Goal: Task Accomplishment & Management: Use online tool/utility

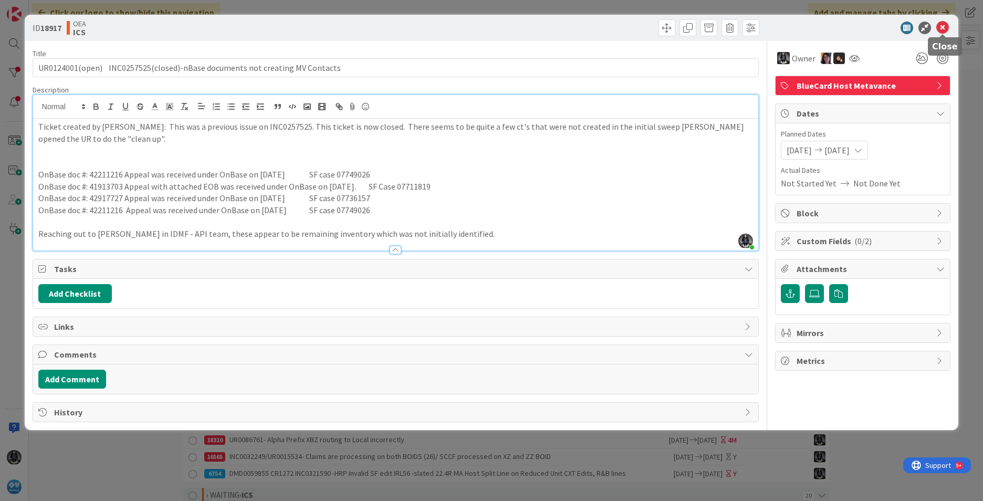
drag, startPoint x: 945, startPoint y: 24, endPoint x: 809, endPoint y: 72, distance: 143.9
click at [944, 24] on icon at bounding box center [942, 28] width 13 height 13
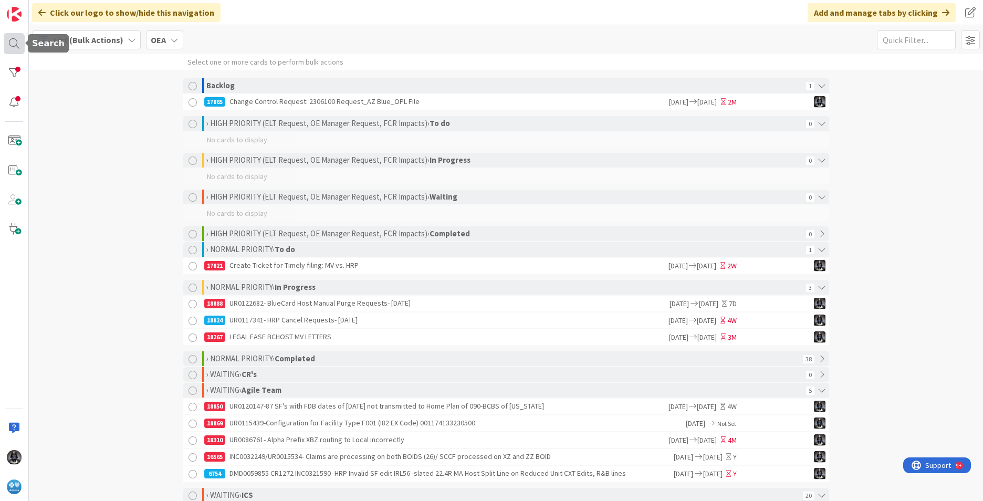
click at [12, 39] on div at bounding box center [14, 43] width 21 height 21
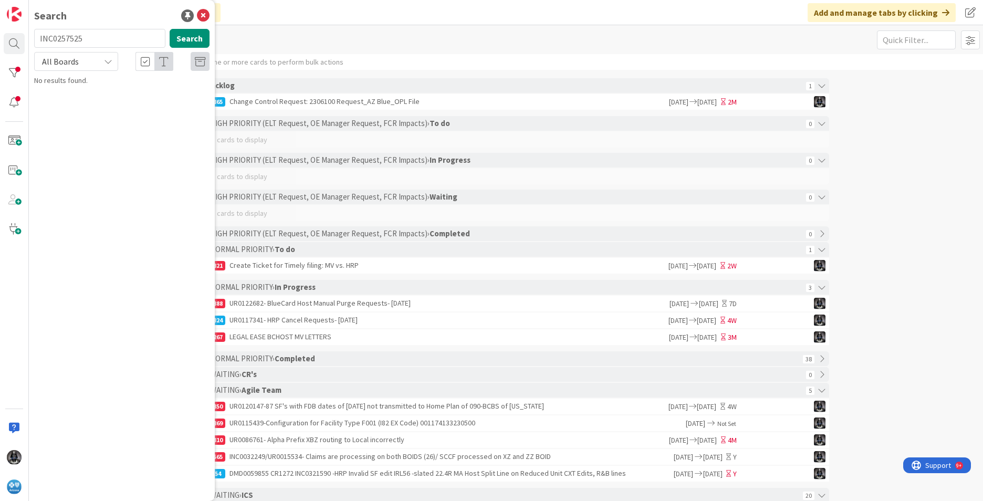
drag, startPoint x: 97, startPoint y: 40, endPoint x: -2, endPoint y: 37, distance: 99.3
click at [0, 37] on html "Search INC0257525 Search All Boards No results found. Click our logo to show/hi…" at bounding box center [491, 250] width 983 height 501
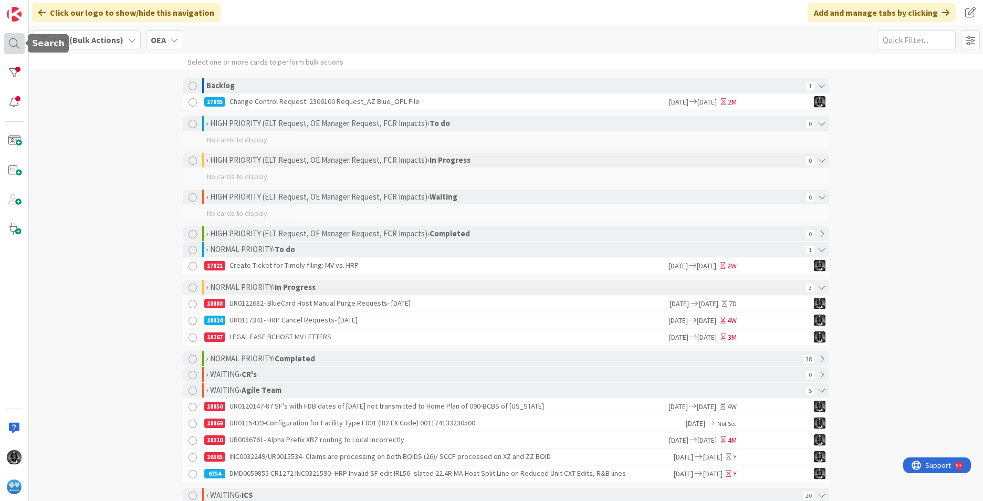
click at [14, 41] on div at bounding box center [14, 43] width 21 height 21
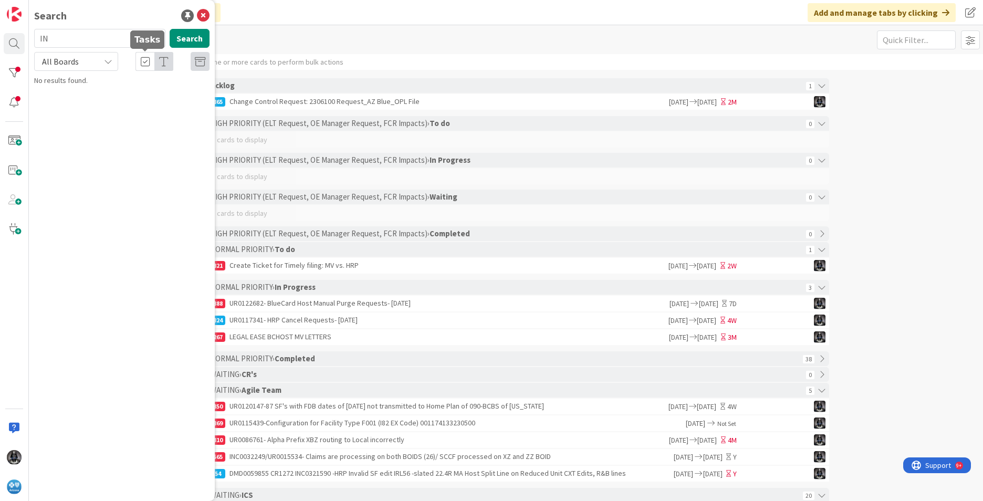
type input "I"
type input "manual purge"
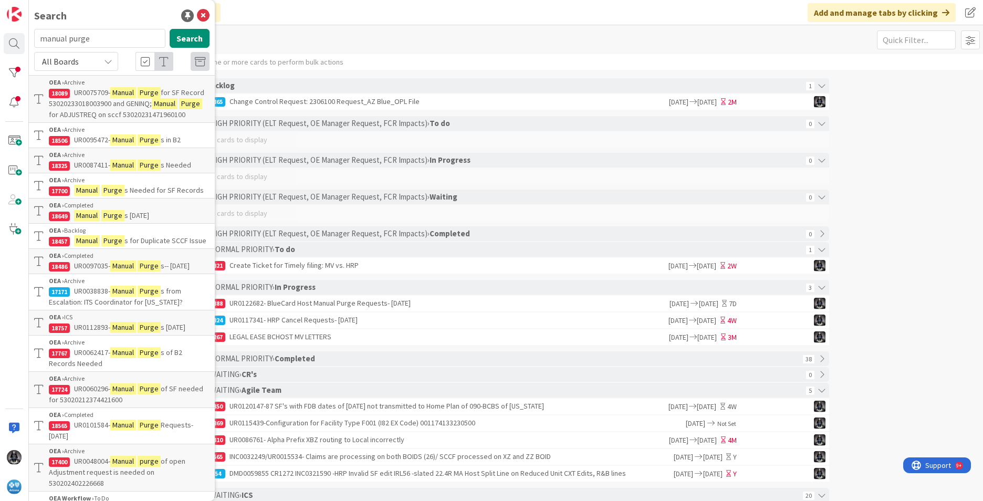
click at [133, 102] on span "for SF Record 53020233018003900 and GENINQ;" at bounding box center [126, 98] width 155 height 20
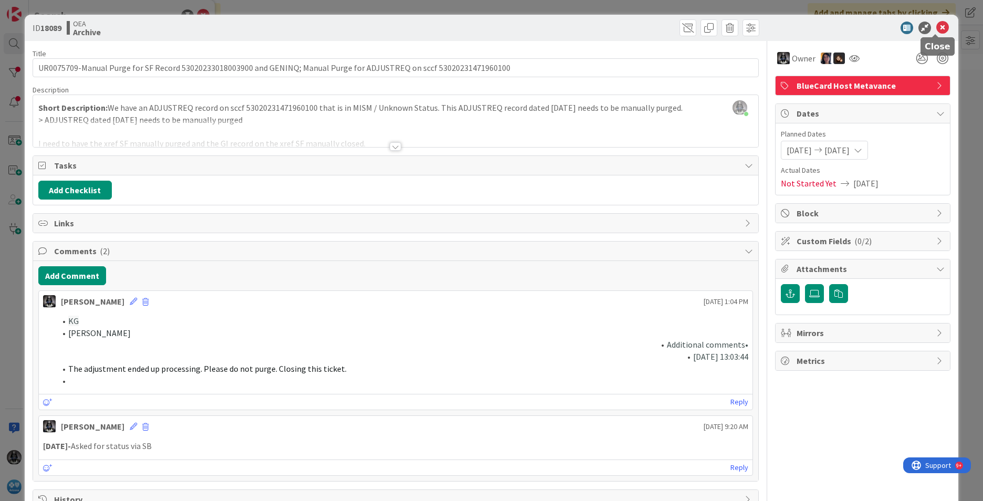
click at [936, 24] on icon at bounding box center [942, 28] width 13 height 13
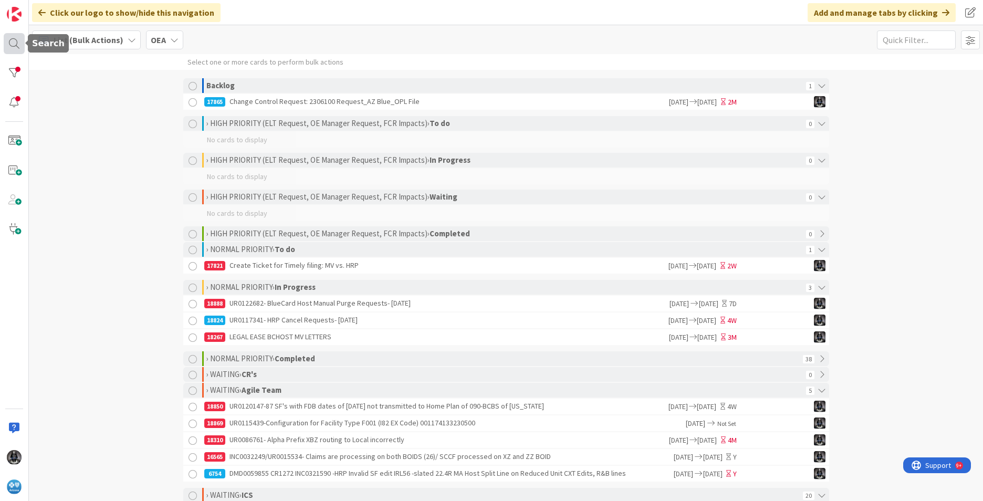
click at [9, 40] on div at bounding box center [14, 43] width 21 height 21
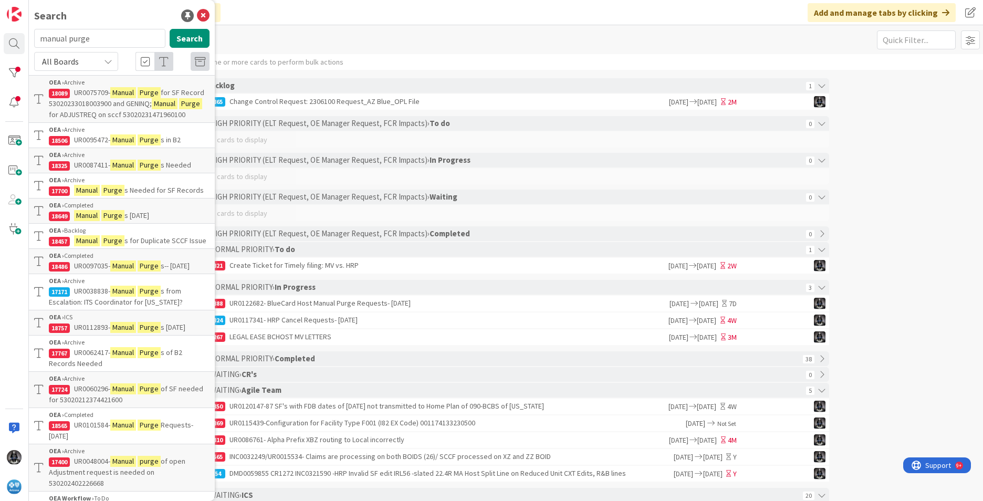
click at [92, 144] on span "UR0095472-" at bounding box center [92, 139] width 36 height 9
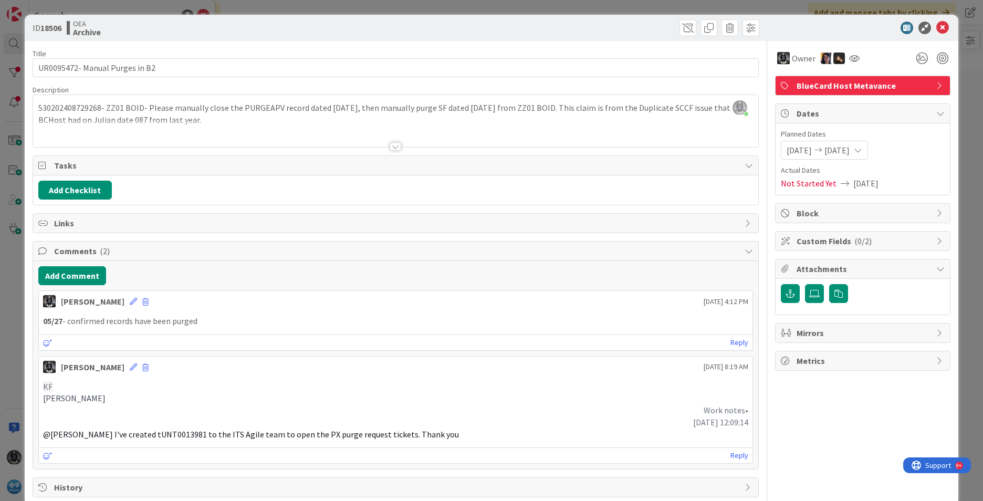
click at [390, 147] on div at bounding box center [396, 146] width 12 height 8
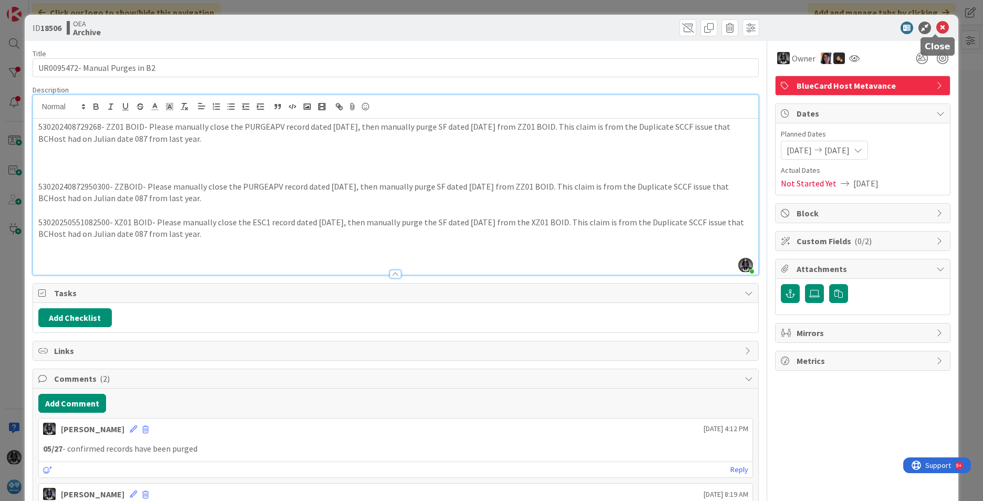
click at [936, 28] on icon at bounding box center [942, 28] width 13 height 13
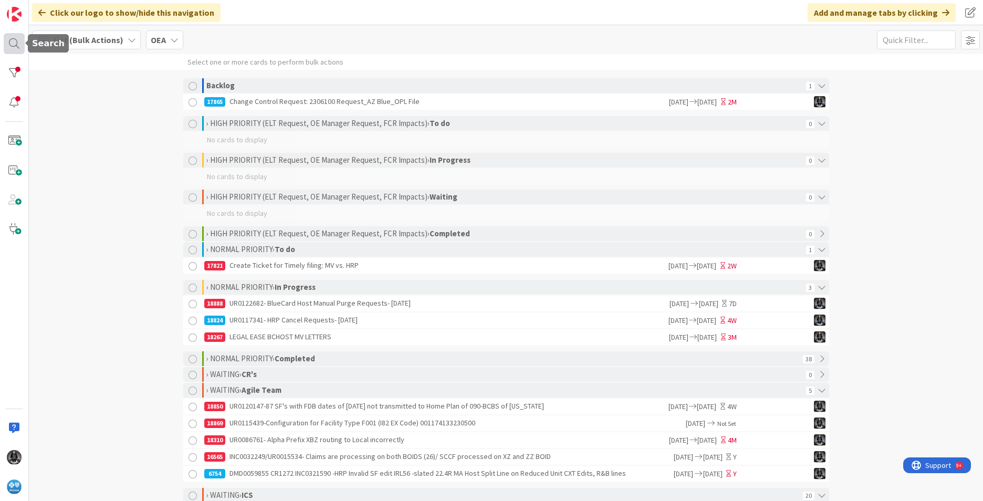
click at [11, 41] on div at bounding box center [14, 43] width 21 height 21
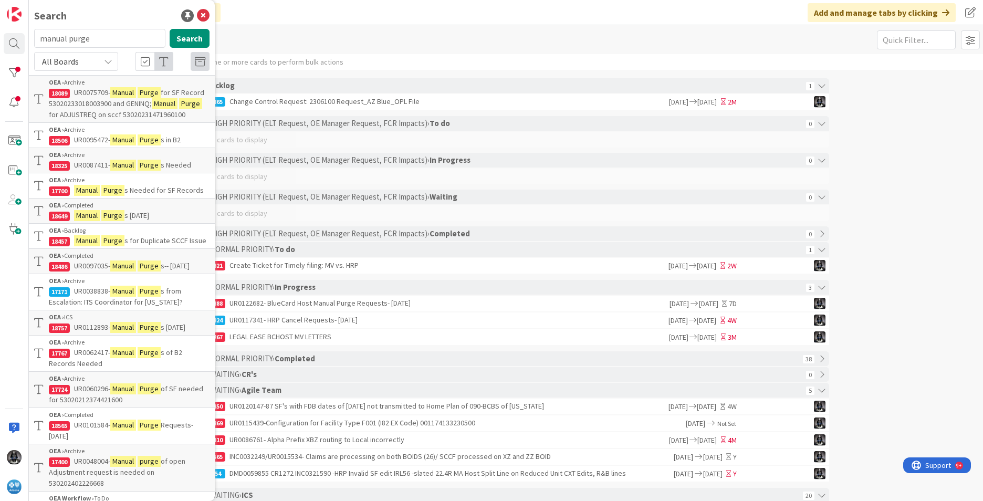
click at [85, 196] on mark "Manual" at bounding box center [87, 190] width 26 height 11
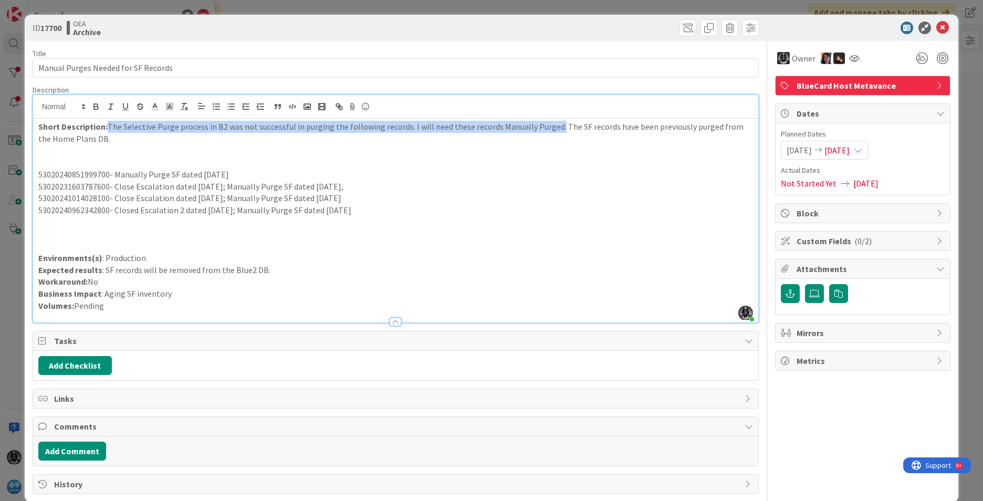
drag, startPoint x: 109, startPoint y: 107, endPoint x: 554, endPoint y: 124, distance: 445.2
click at [554, 124] on p "Short Description: The Selective Purge process in B2 was not successful in purg…" at bounding box center [395, 133] width 715 height 24
copy p "The Selective Purge process in B2 was not successful in purging the following r…"
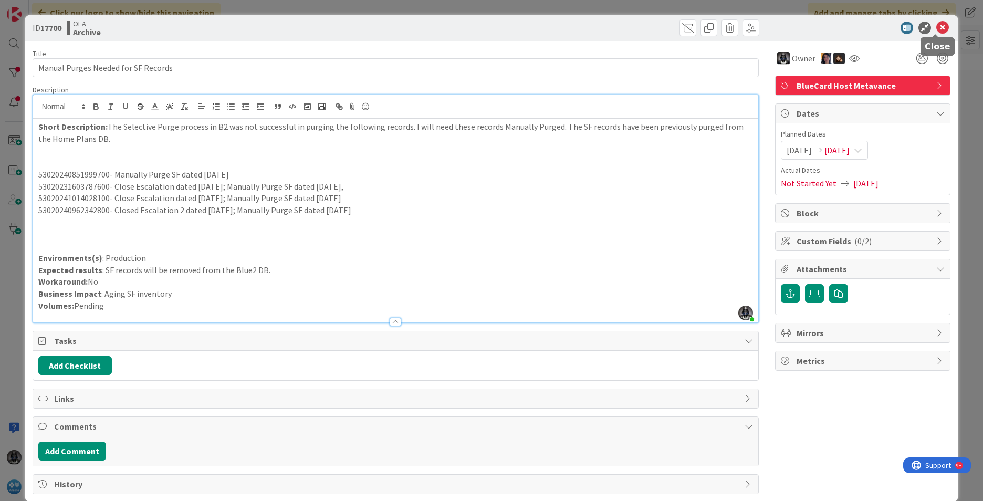
drag, startPoint x: 939, startPoint y: 27, endPoint x: 933, endPoint y: 26, distance: 6.3
click at [938, 26] on icon at bounding box center [942, 28] width 13 height 13
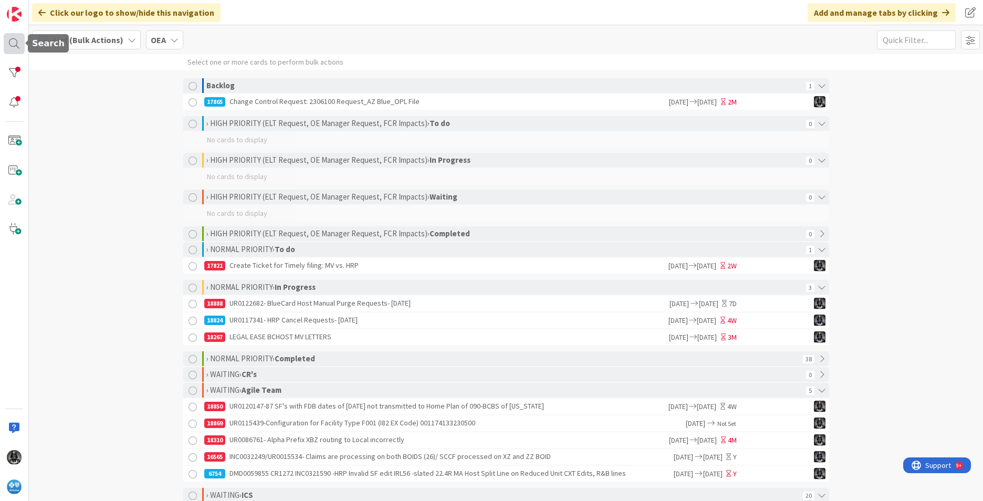
click at [12, 40] on div at bounding box center [14, 43] width 21 height 21
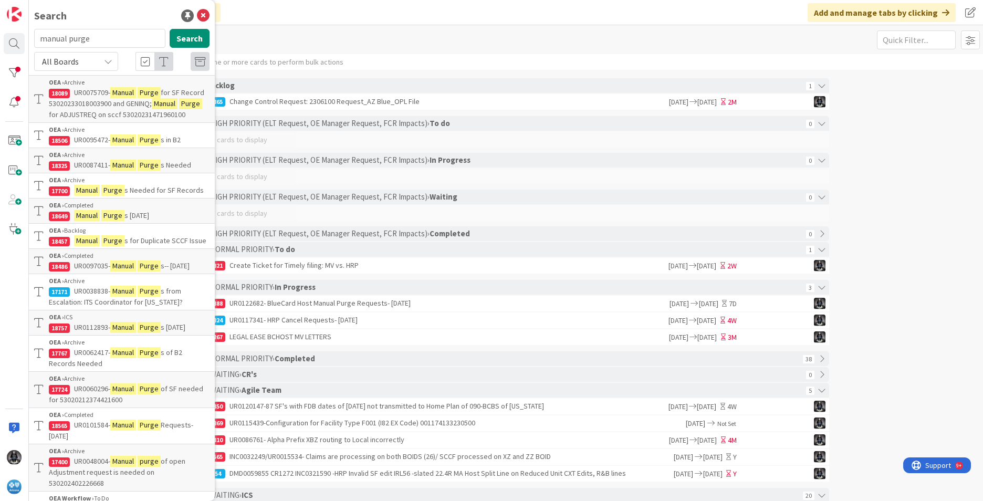
click at [109, 34] on input "manual purge" at bounding box center [99, 38] width 131 height 19
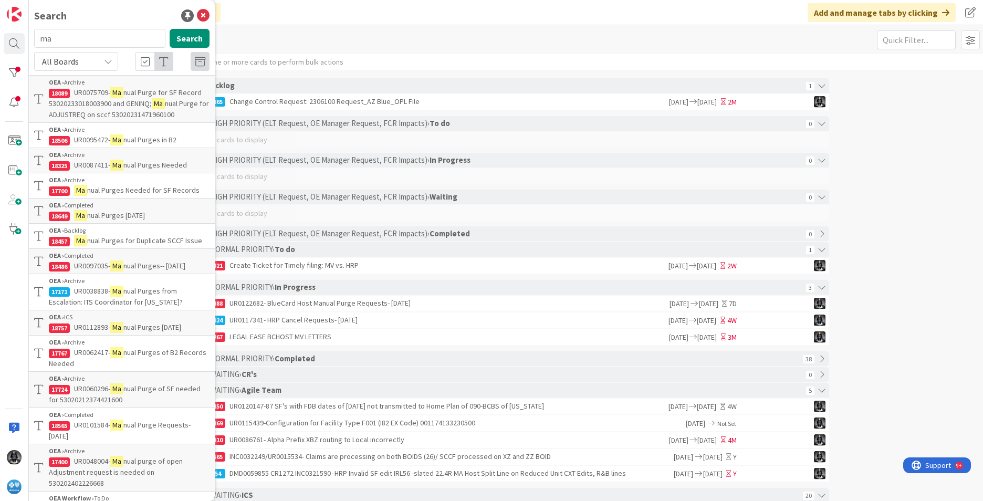
type input "m"
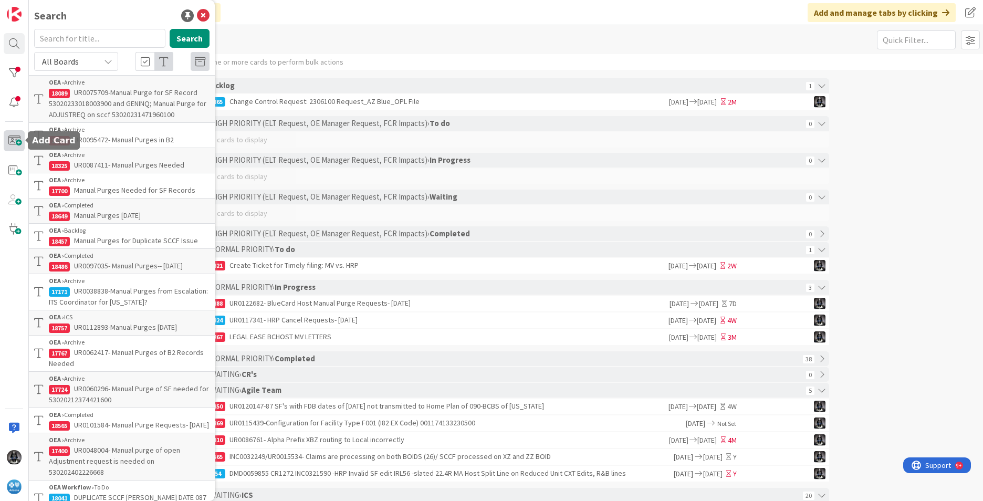
click at [9, 138] on span at bounding box center [14, 140] width 21 height 21
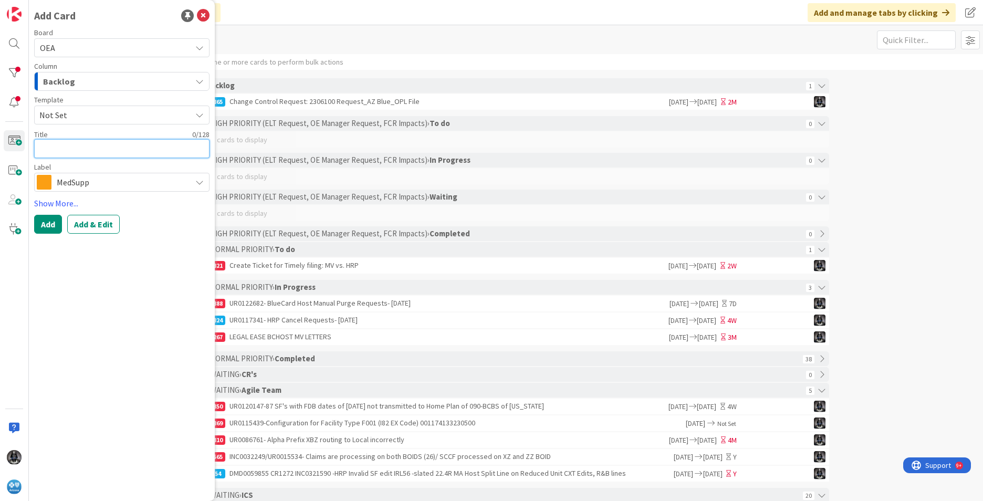
click at [52, 150] on textarea at bounding box center [121, 148] width 175 height 19
paste textarea "UR0124164"
type textarea "x"
type textarea "UR0124164"
type textarea "x"
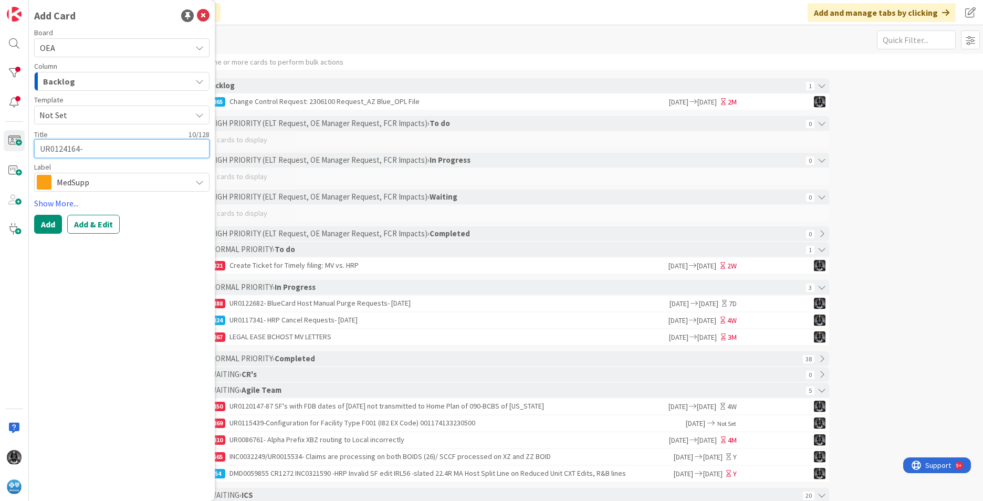
type textarea "UR0124164-"
click at [105, 148] on textarea "UR0124164-" at bounding box center [121, 148] width 175 height 19
paste textarea "BCHost Manual Purge Request- [DATE]"
type textarea "x"
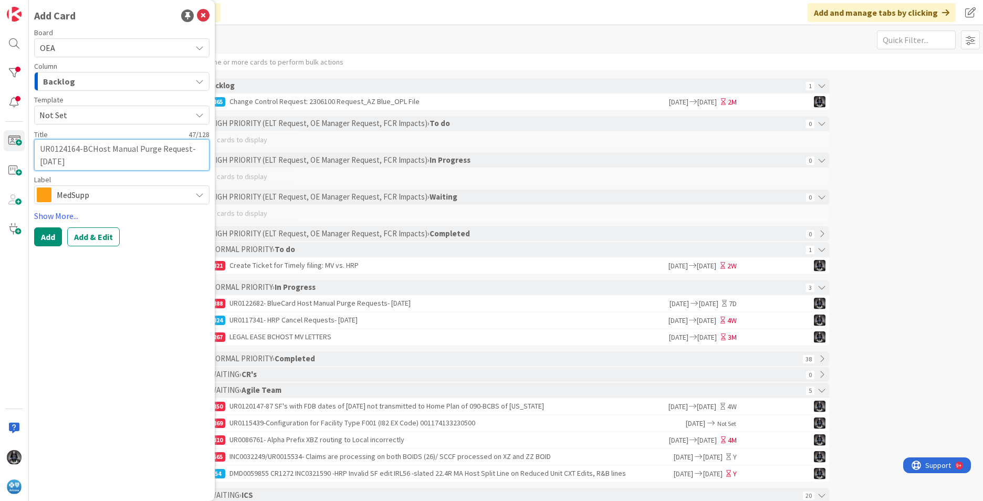
type textarea "UR0124164-BCHost Manual Purge Request- [DATE]"
click at [201, 81] on icon "button" at bounding box center [199, 81] width 8 height 8
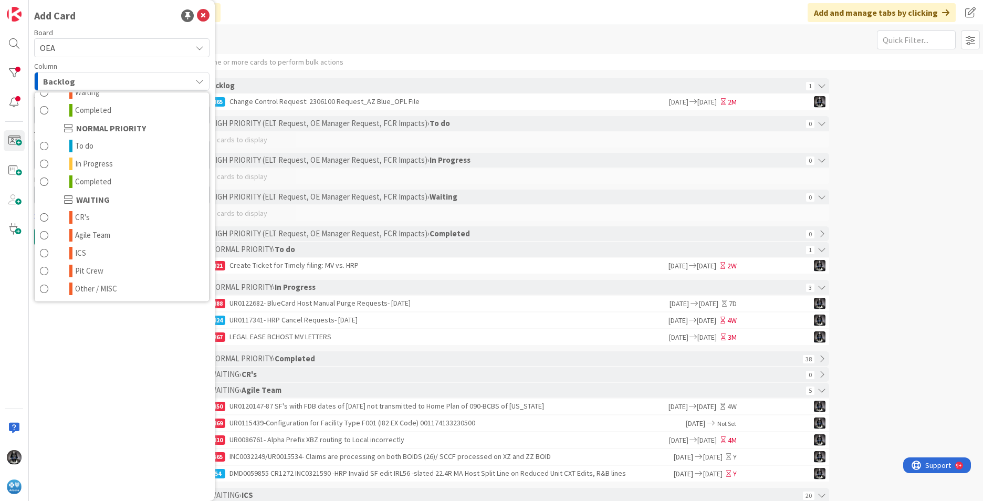
scroll to position [103, 0]
click at [106, 247] on link "ICS" at bounding box center [122, 253] width 174 height 18
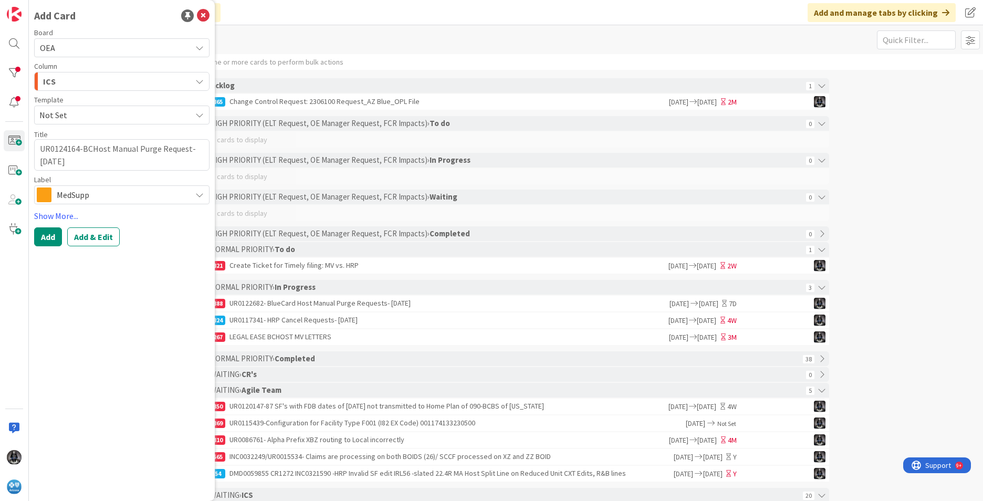
click at [204, 198] on div "MedSupp" at bounding box center [121, 194] width 175 height 19
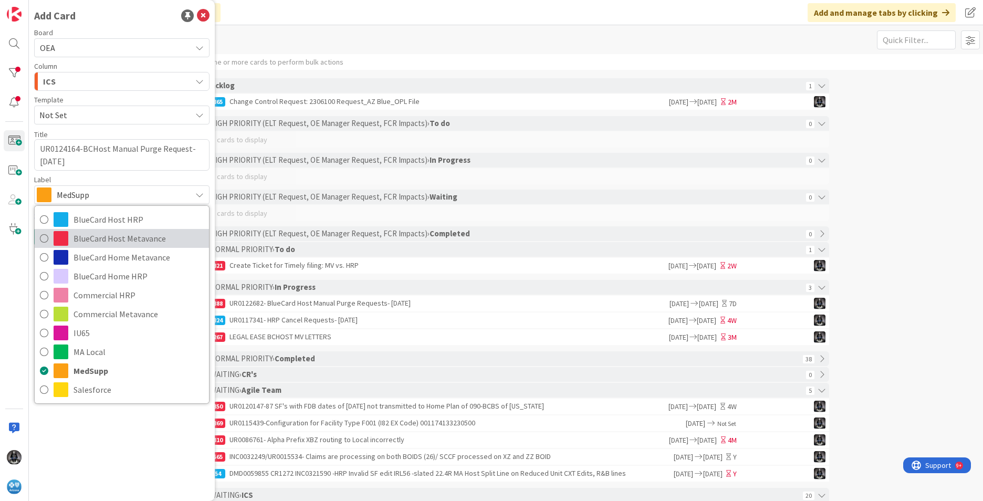
click at [102, 239] on span "BlueCard Host Metavance" at bounding box center [139, 239] width 130 height 16
type textarea "x"
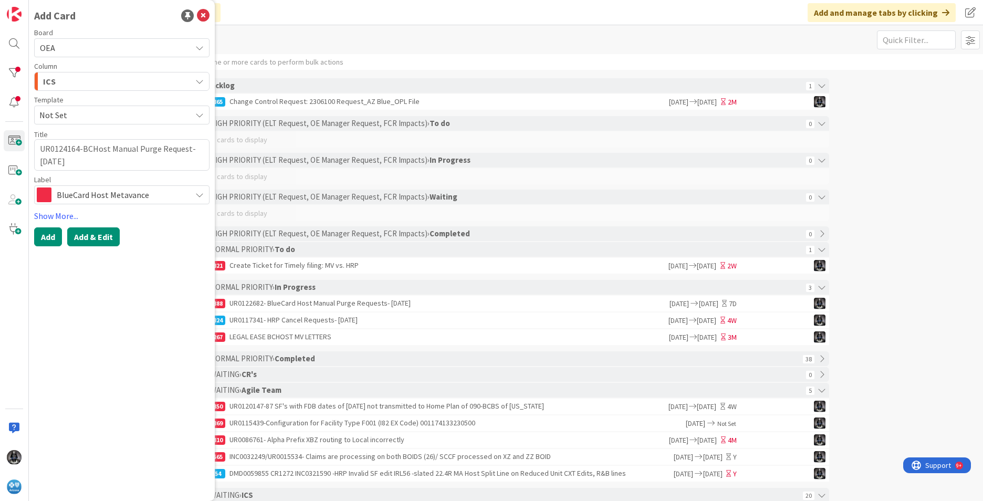
click at [103, 240] on button "Add & Edit" at bounding box center [93, 236] width 53 height 19
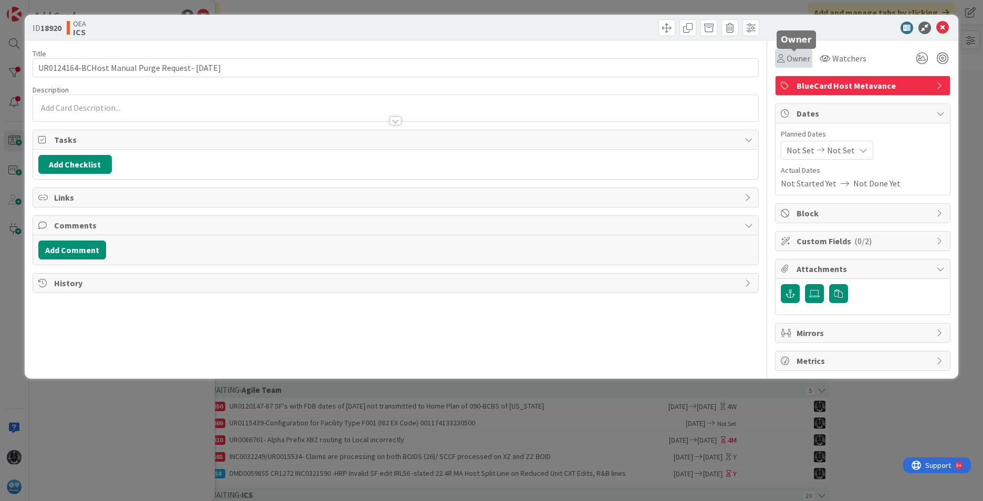
click at [795, 59] on span "Owner" at bounding box center [799, 58] width 24 height 13
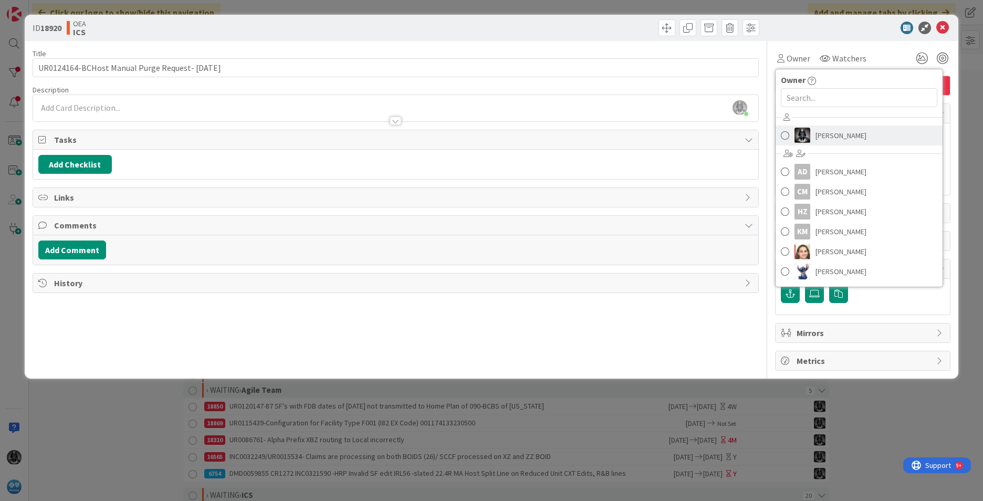
click at [826, 135] on span "[PERSON_NAME]" at bounding box center [841, 136] width 51 height 16
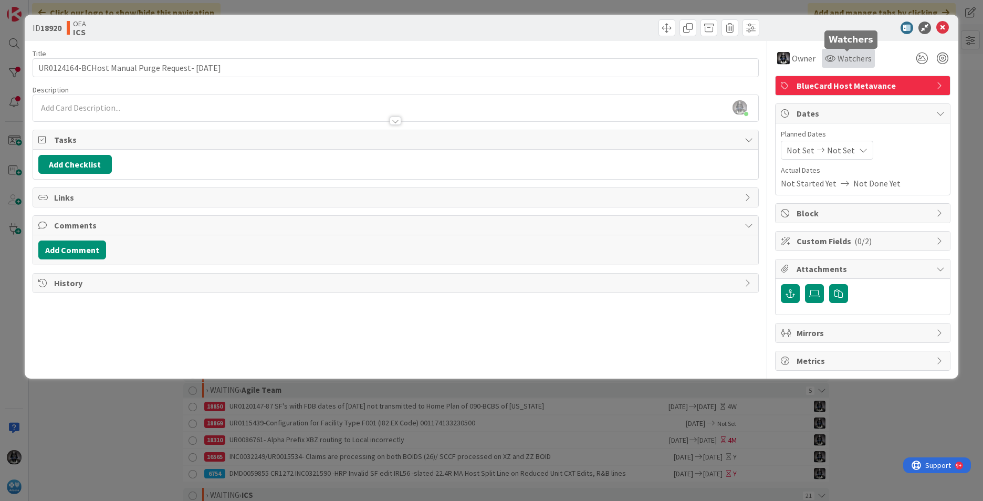
click at [848, 60] on span "Watchers" at bounding box center [855, 58] width 34 height 13
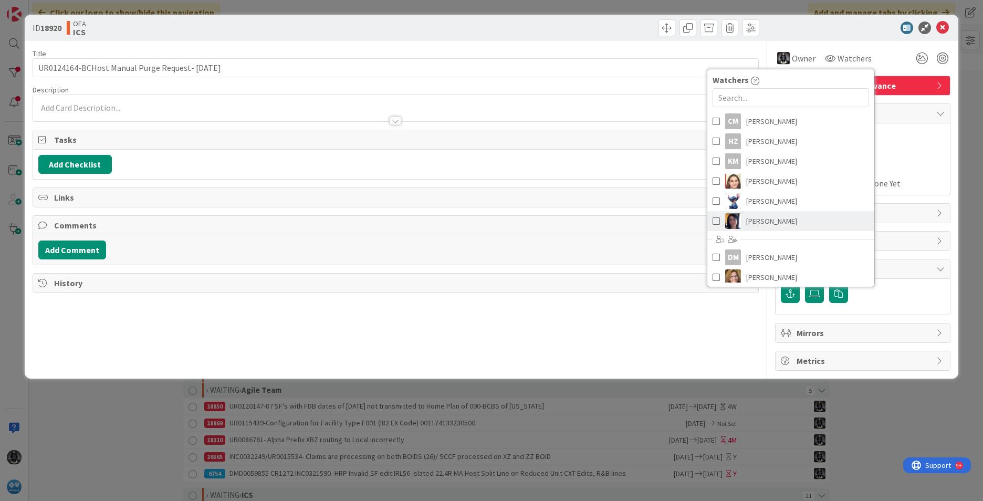
scroll to position [105, 0]
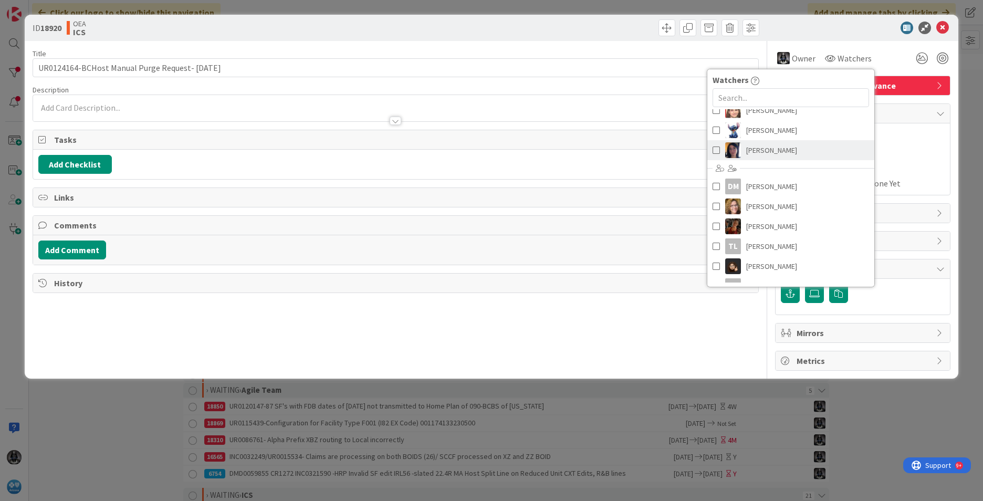
click at [773, 149] on span "[PERSON_NAME]" at bounding box center [771, 150] width 51 height 16
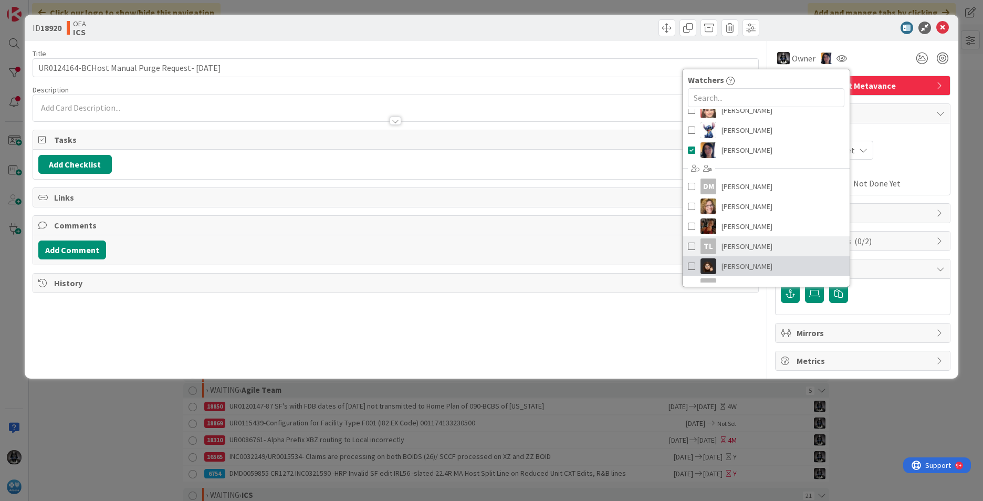
drag, startPoint x: 738, startPoint y: 262, endPoint x: 784, endPoint y: 248, distance: 47.0
click at [739, 262] on span "[PERSON_NAME]" at bounding box center [747, 266] width 51 height 16
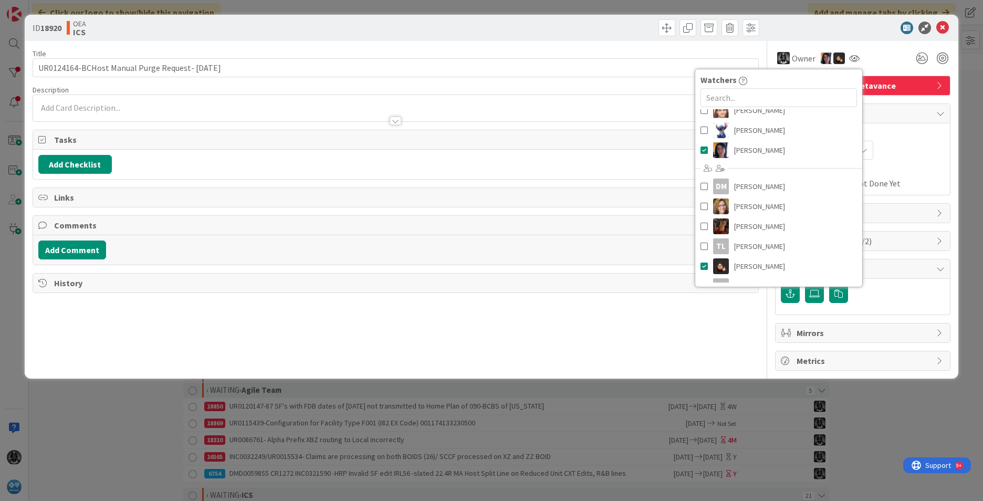
click at [911, 150] on div "Not Set Not Set" at bounding box center [863, 150] width 164 height 19
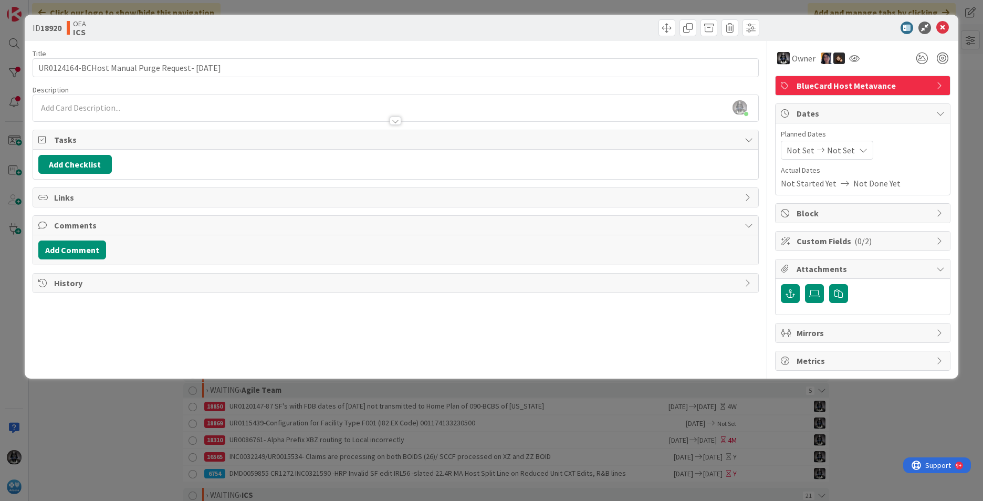
click at [806, 151] on span "Not Set" at bounding box center [801, 150] width 28 height 13
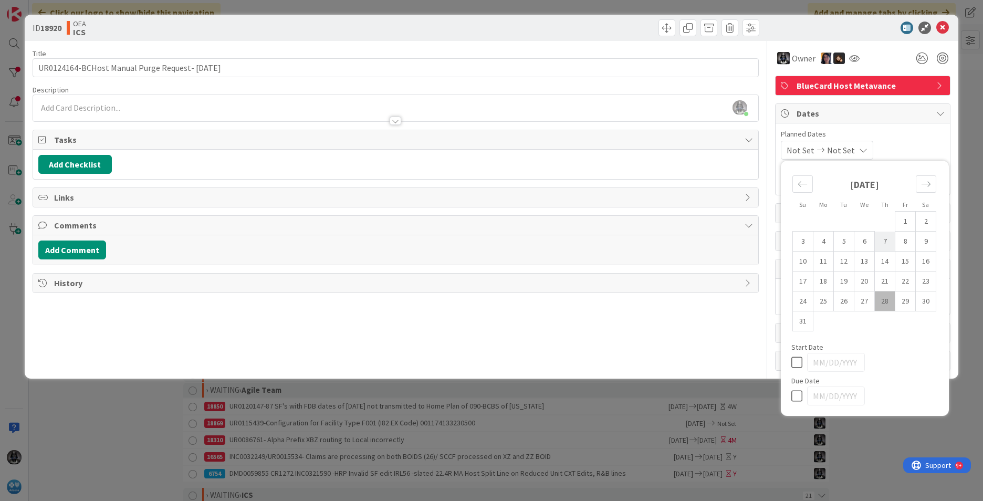
drag, startPoint x: 884, startPoint y: 303, endPoint x: 888, endPoint y: 231, distance: 72.0
click at [885, 300] on td "28" at bounding box center [885, 301] width 20 height 20
type input "[DATE]"
click at [865, 152] on icon at bounding box center [861, 150] width 8 height 8
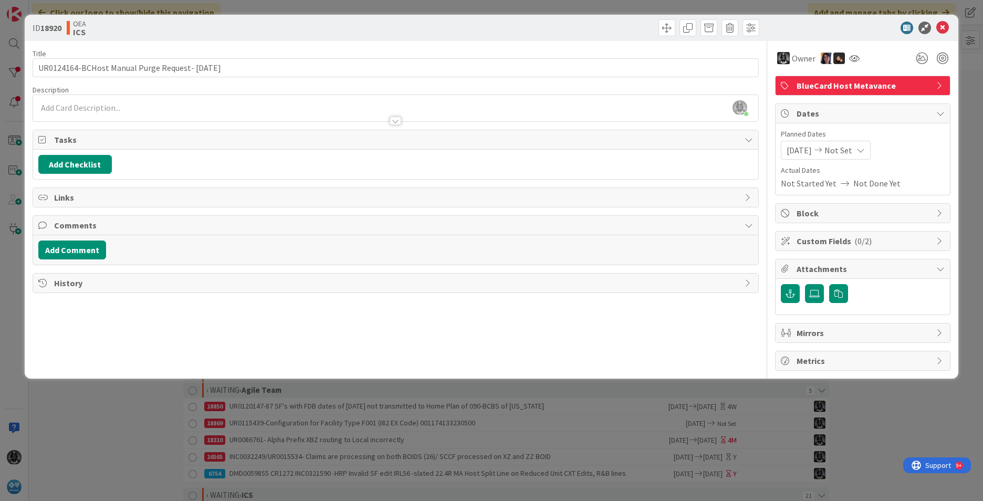
click at [865, 150] on icon at bounding box center [861, 150] width 8 height 8
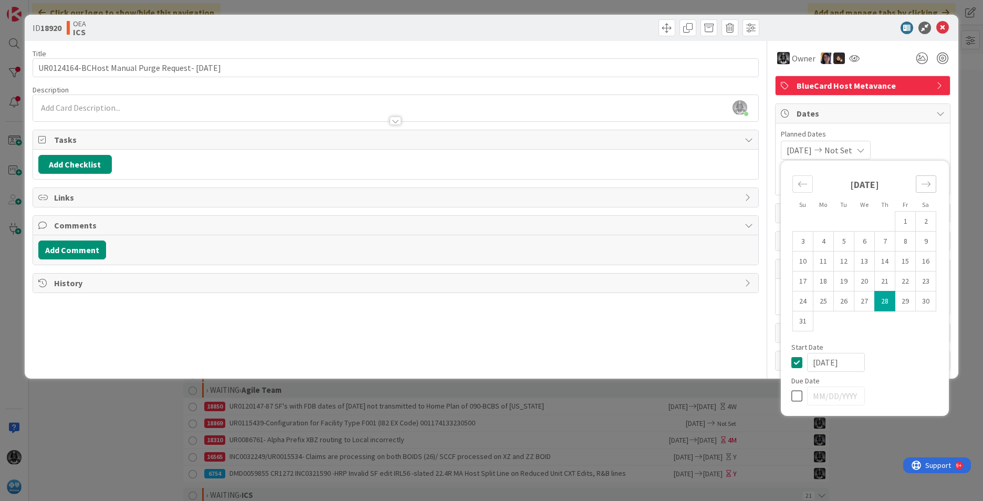
click at [934, 186] on div "Move forward to switch to the next month." at bounding box center [926, 183] width 20 height 17
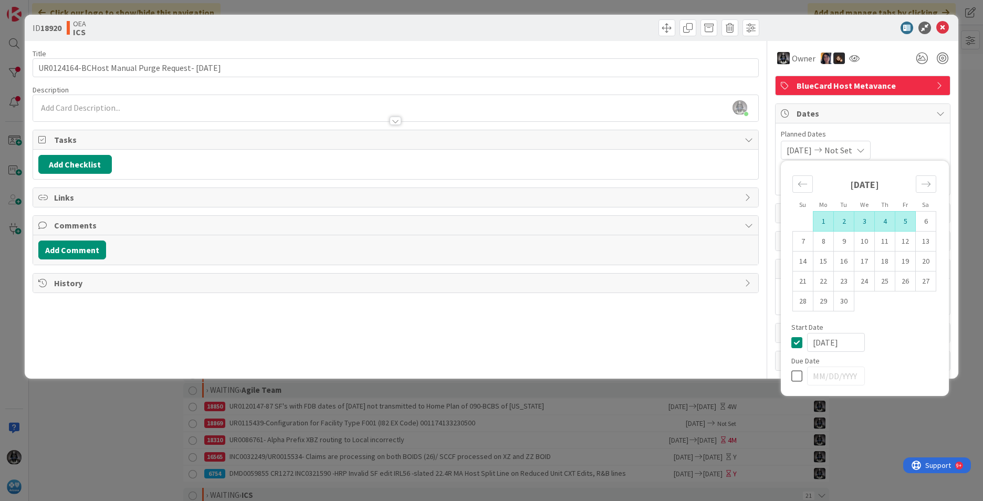
click at [905, 221] on td "5" at bounding box center [905, 222] width 20 height 20
type input "[DATE]"
click at [48, 99] on div "[PERSON_NAME] just joined" at bounding box center [395, 108] width 725 height 26
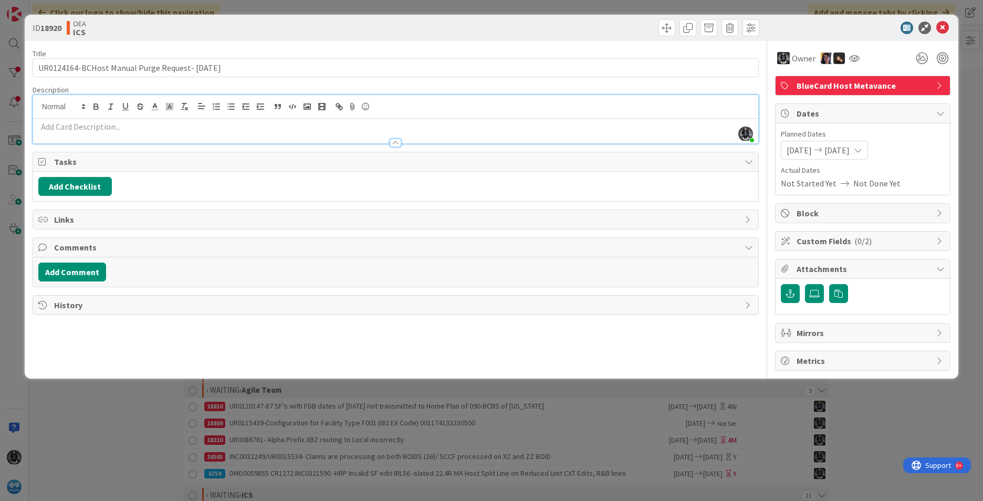
click at [45, 127] on p at bounding box center [395, 127] width 715 height 12
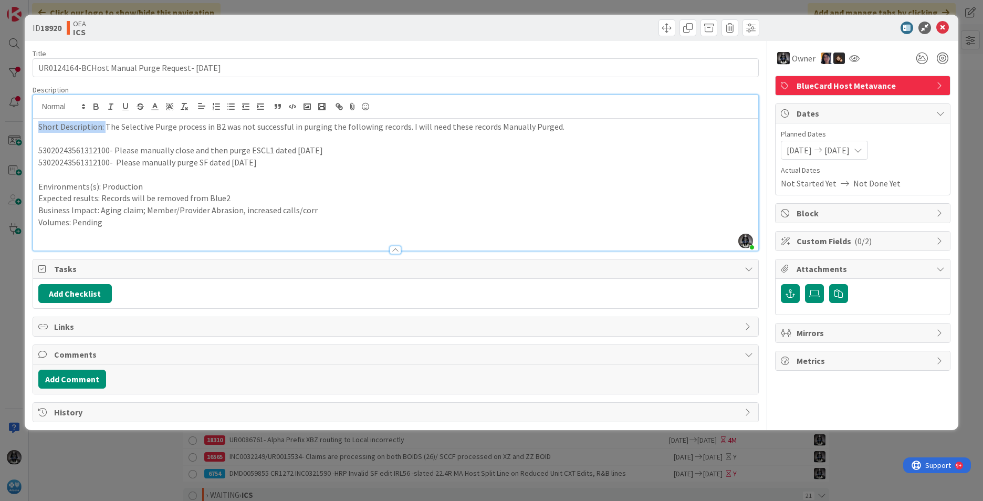
drag, startPoint x: 103, startPoint y: 125, endPoint x: 27, endPoint y: 126, distance: 76.7
click at [28, 126] on div "ID 18920 OEA ICS Title 47 / 128 UR0124164-BCHost Manual Purge Request- [DATE] D…" at bounding box center [492, 222] width 934 height 415
drag, startPoint x: 96, startPoint y: 186, endPoint x: 2, endPoint y: 178, distance: 94.4
click at [6, 178] on div "ID 18920 OEA ICS Title 47 / 128 UR0124164-BCHost Manual Purge Request- [DATE] D…" at bounding box center [491, 250] width 983 height 501
drag, startPoint x: 98, startPoint y: 197, endPoint x: 1, endPoint y: 191, distance: 97.9
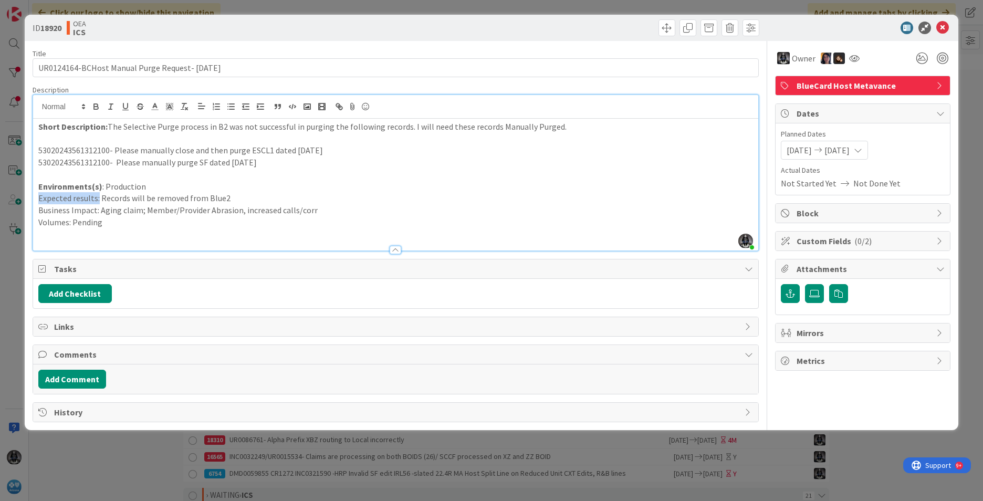
click at [11, 193] on div "ID 18920 OEA ICS Title 47 / 128 UR0124164-BCHost Manual Purge Request- [DATE] D…" at bounding box center [491, 250] width 983 height 501
drag, startPoint x: 98, startPoint y: 209, endPoint x: 12, endPoint y: 205, distance: 86.8
click at [12, 205] on div "ID 18920 OEA ICS Title 47 / 128 UR0124164-BCHost Manual Purge Request- [DATE] D…" at bounding box center [491, 250] width 983 height 501
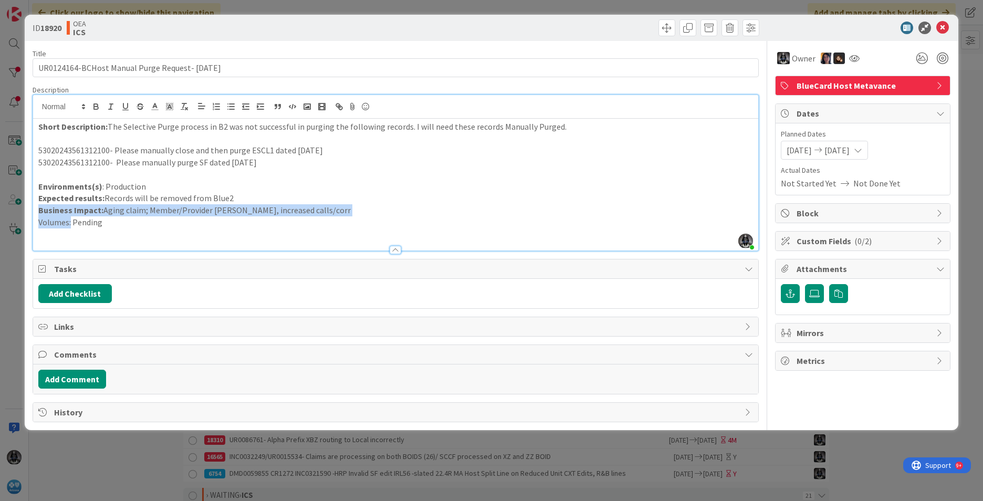
drag, startPoint x: 70, startPoint y: 221, endPoint x: -28, endPoint y: 210, distance: 99.3
click at [0, 210] on html "Click our logo to show/hide this navigation Add and manage tabs by clicking Lis…" at bounding box center [491, 250] width 983 height 501
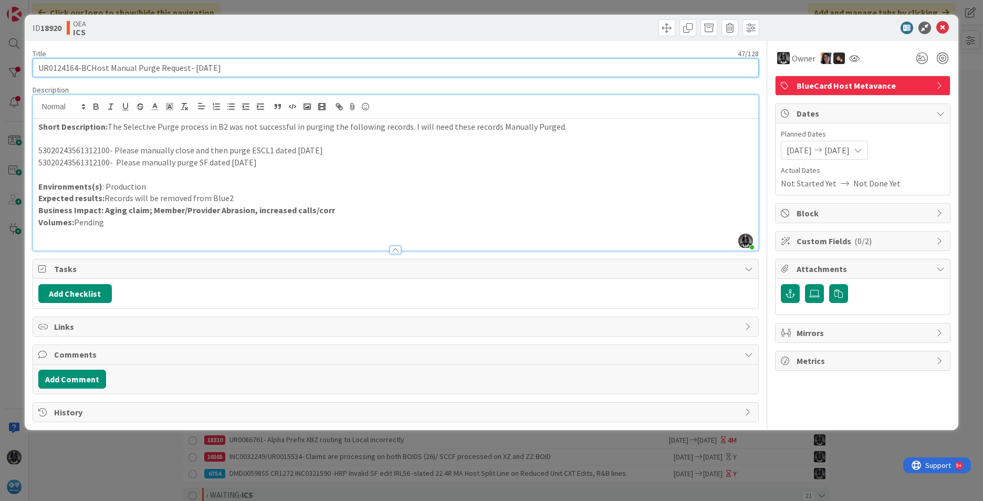
click at [56, 66] on input "UR0124164-BCHost Manual Purge Request- [DATE]" at bounding box center [396, 67] width 726 height 19
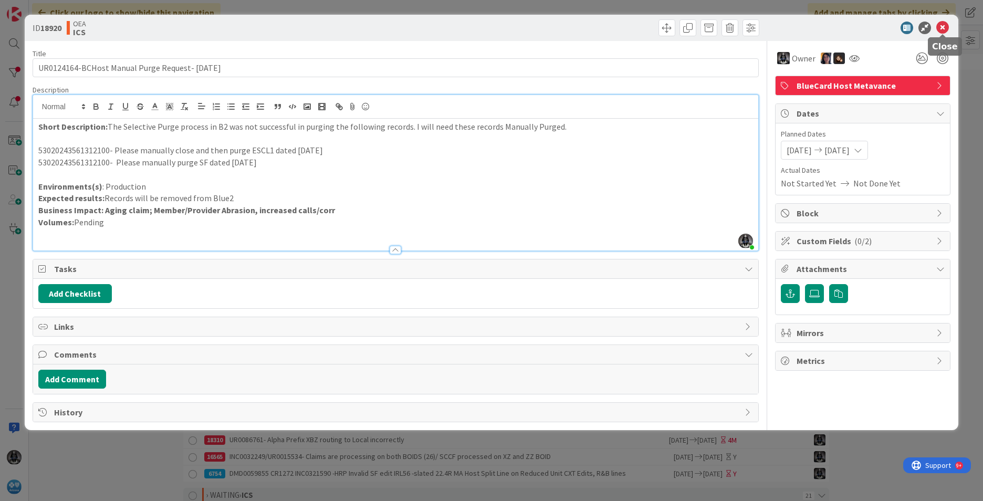
drag, startPoint x: 943, startPoint y: 27, endPoint x: 933, endPoint y: 33, distance: 12.0
click at [943, 27] on icon at bounding box center [942, 28] width 13 height 13
